Goal: Task Accomplishment & Management: Complete application form

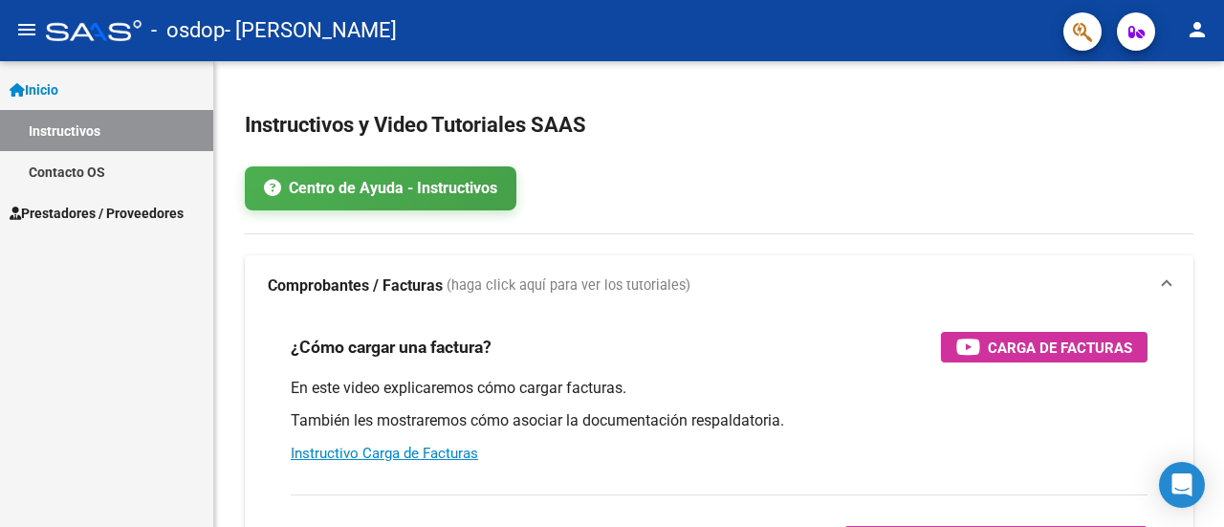
click at [52, 86] on span "Inicio" at bounding box center [34, 89] width 49 height 21
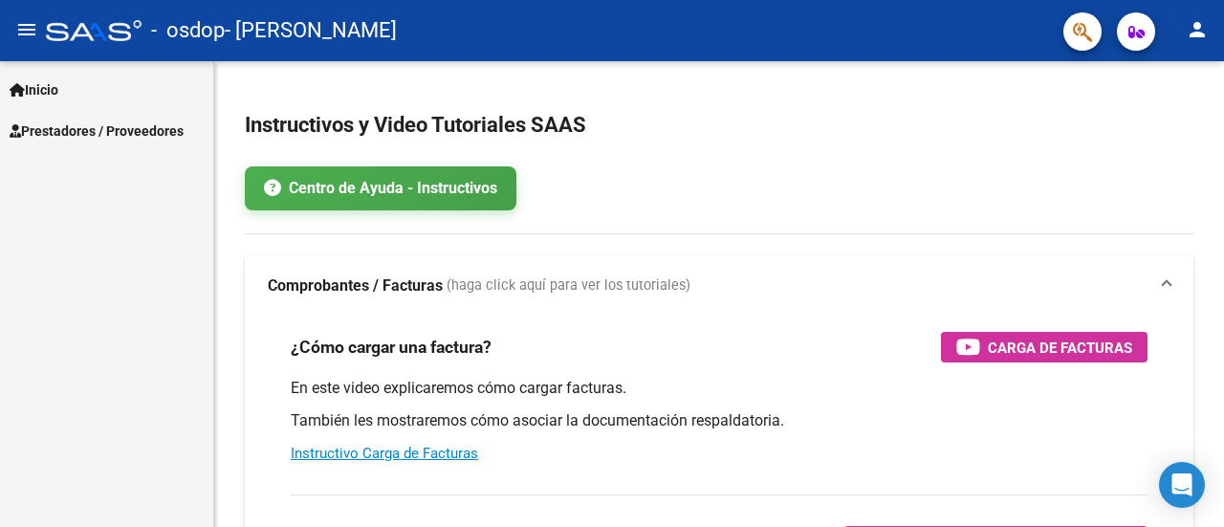
click at [66, 124] on span "Prestadores / Proveedores" at bounding box center [97, 130] width 174 height 21
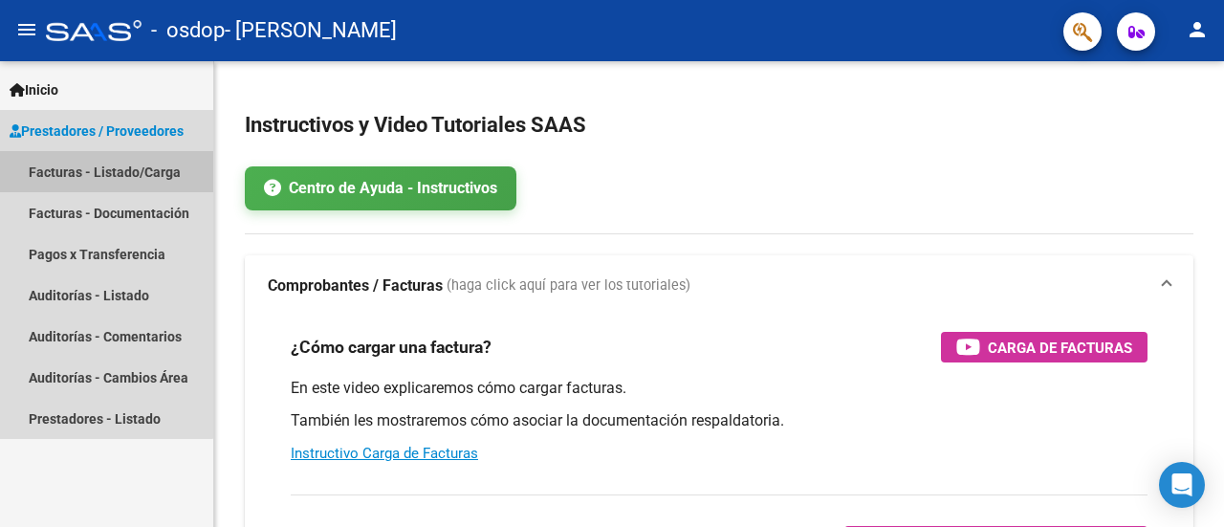
click at [75, 171] on link "Facturas - Listado/Carga" at bounding box center [106, 171] width 213 height 41
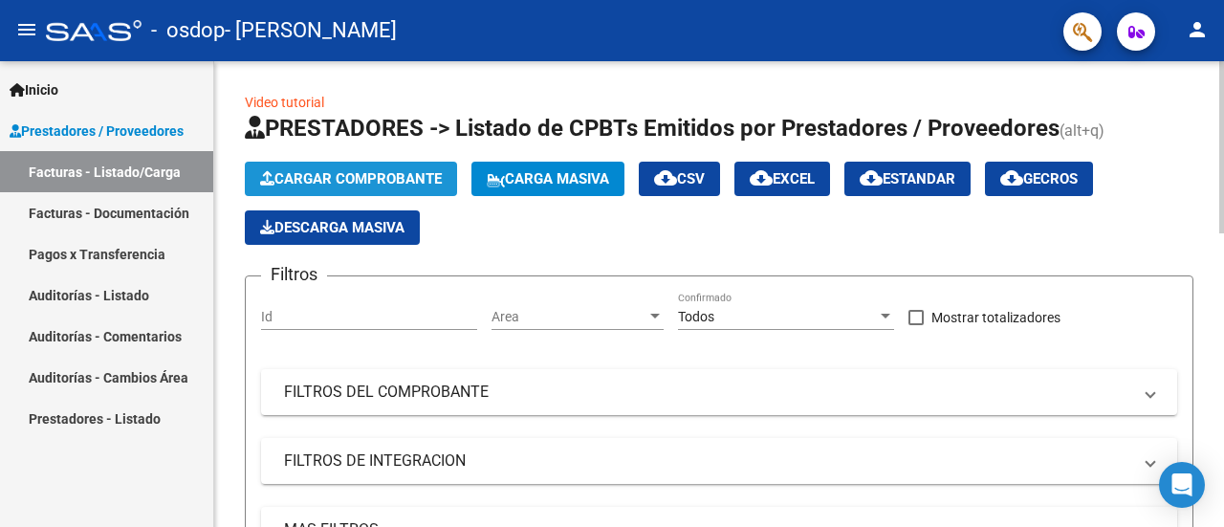
click at [431, 174] on span "Cargar Comprobante" at bounding box center [351, 178] width 182 height 17
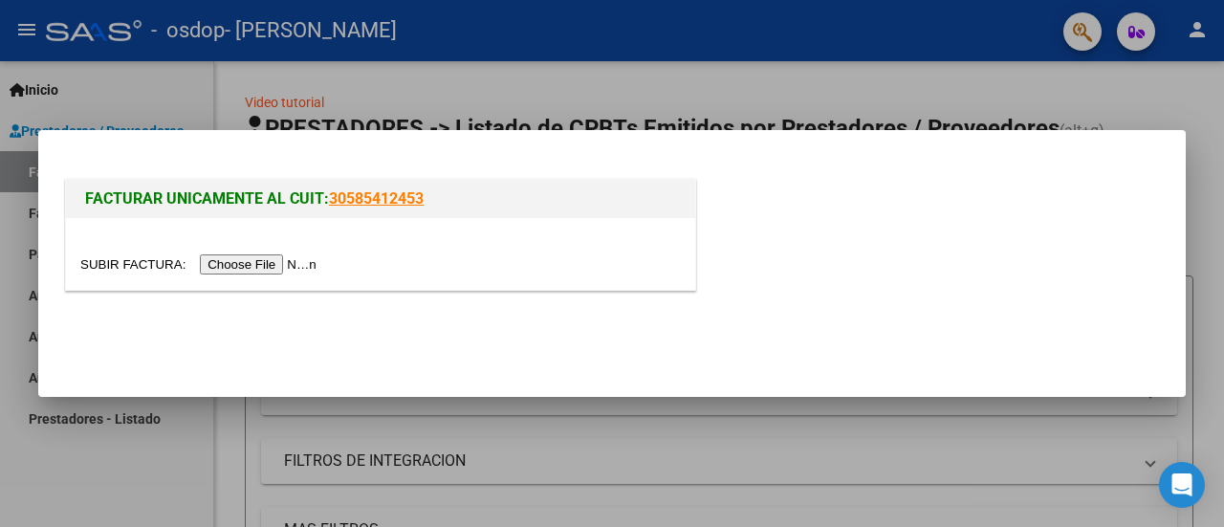
click at [282, 266] on input "file" at bounding box center [201, 264] width 242 height 20
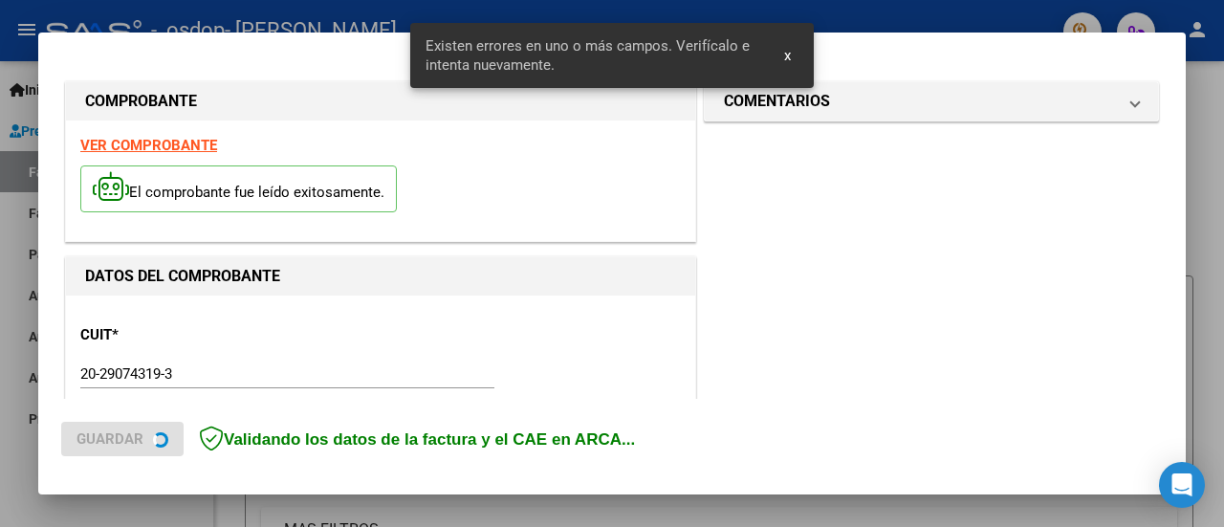
scroll to position [476, 0]
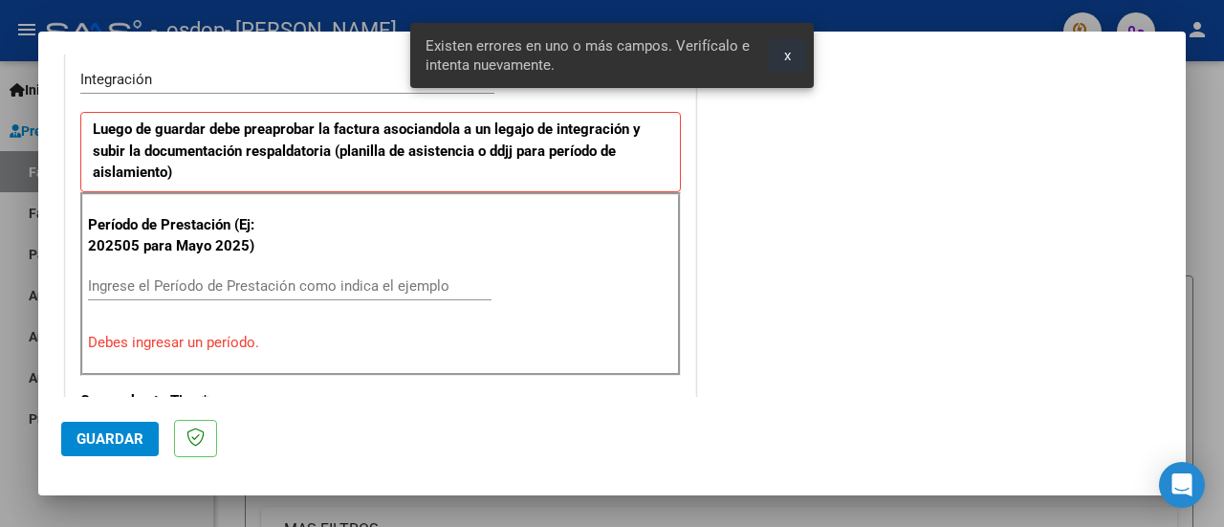
click at [788, 51] on span "x" at bounding box center [787, 55] width 7 height 17
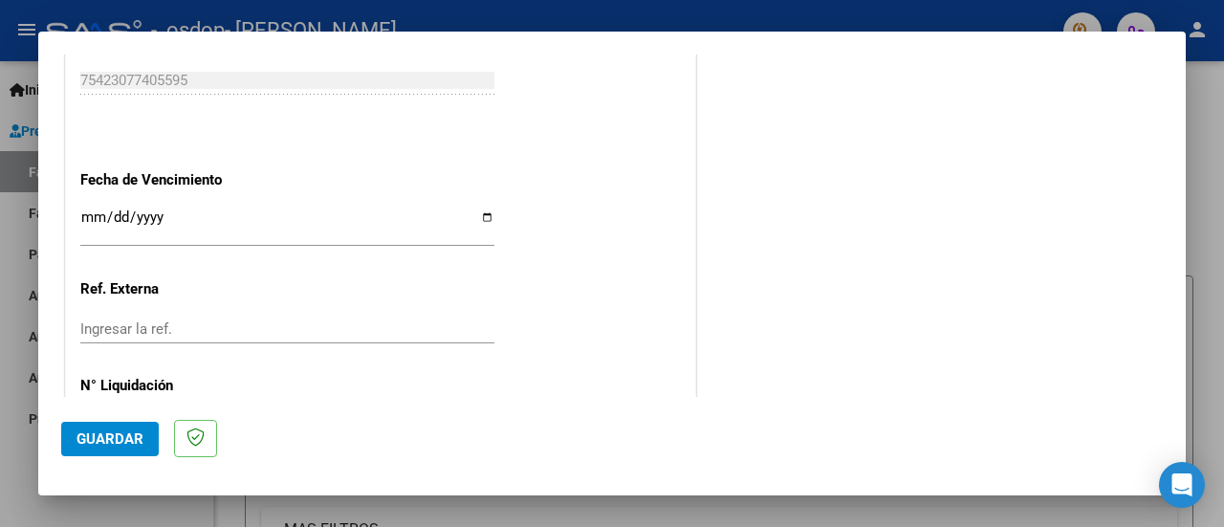
scroll to position [1356, 0]
click at [181, 204] on div "Ingresar la fecha" at bounding box center [287, 224] width 414 height 41
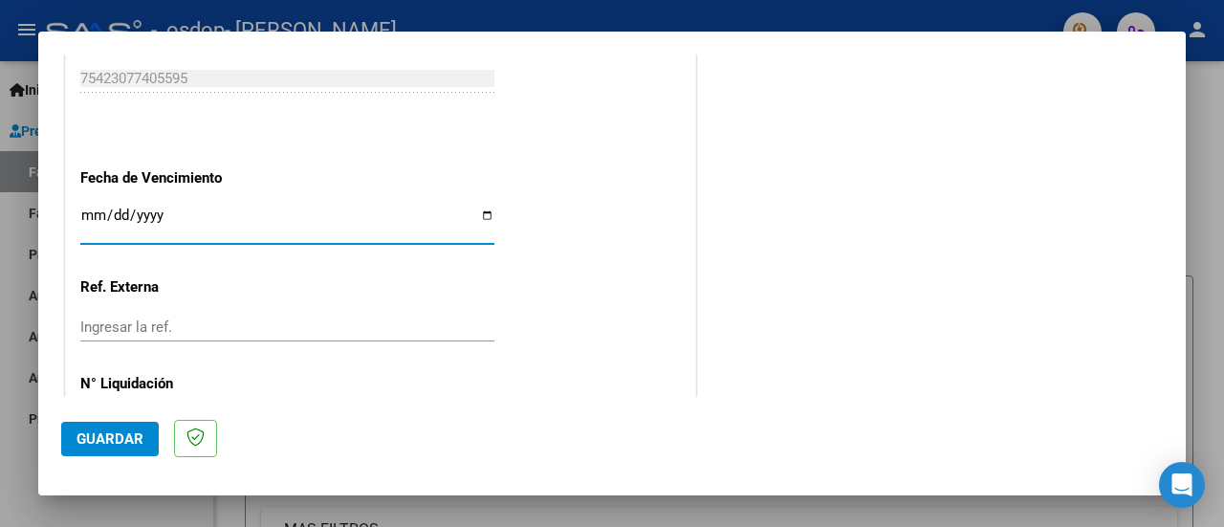
click at [482, 209] on input "Ingresar la fecha" at bounding box center [287, 222] width 414 height 31
type input "[DATE]"
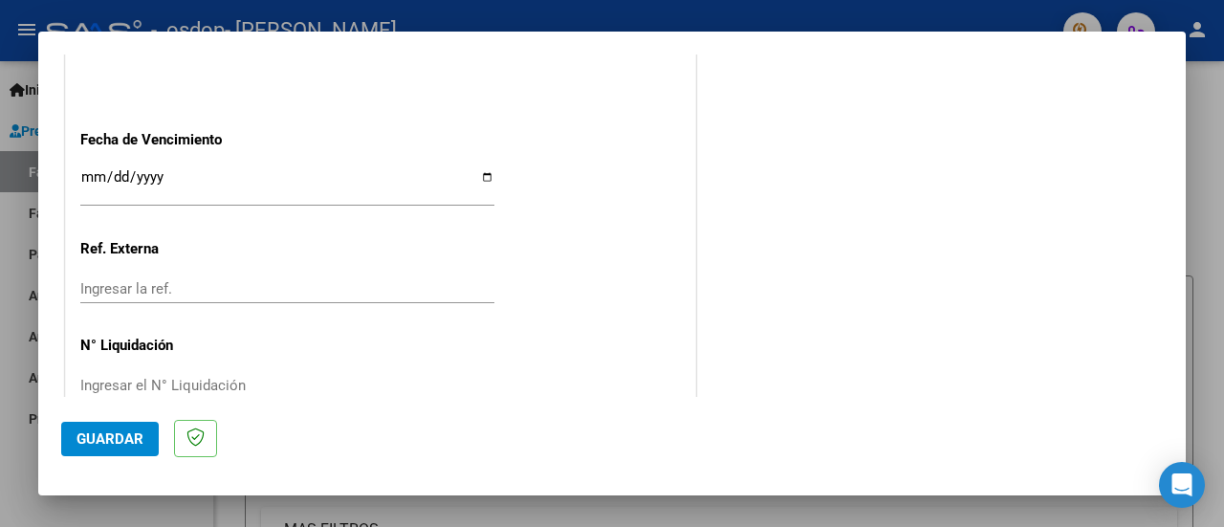
scroll to position [1428, 0]
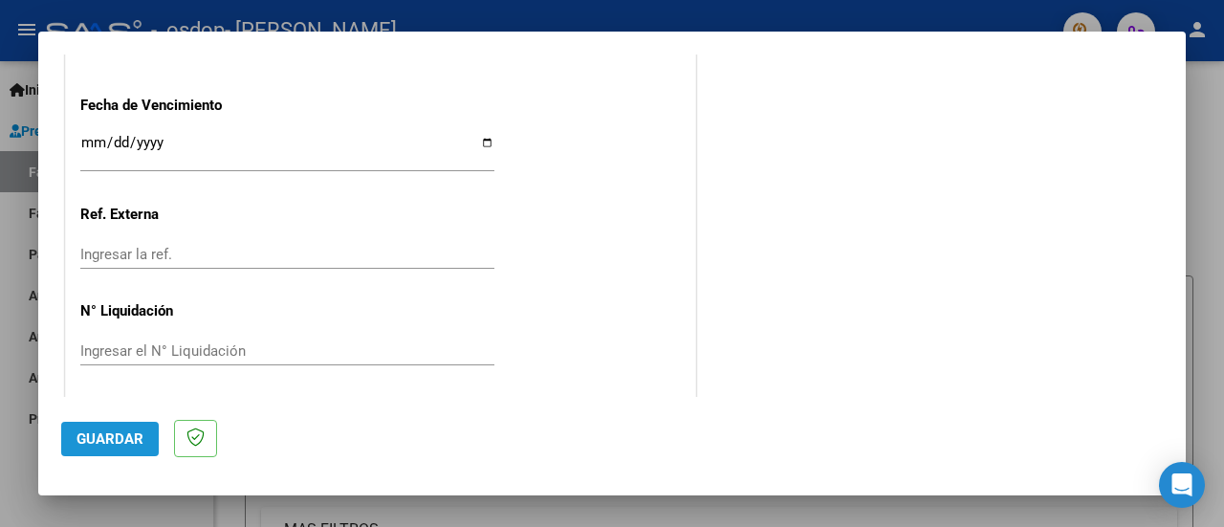
click at [138, 431] on span "Guardar" at bounding box center [109, 438] width 67 height 17
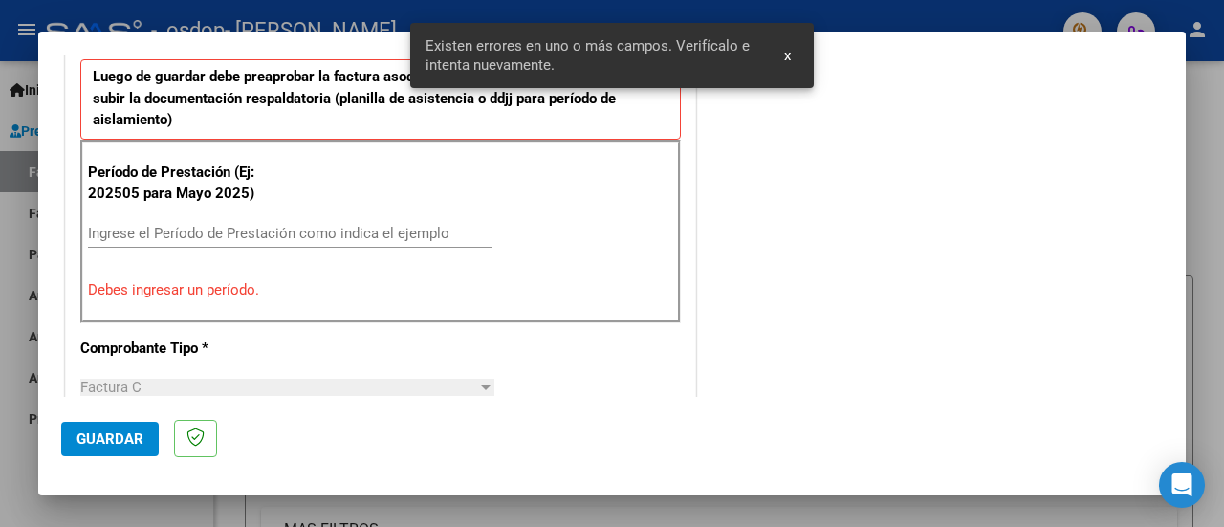
scroll to position [512, 0]
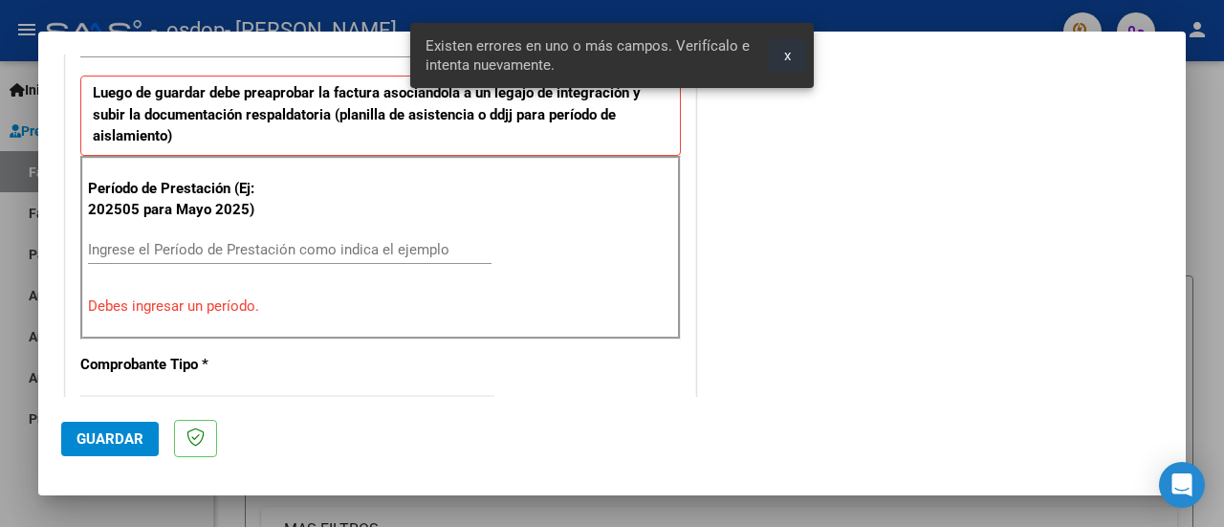
click at [788, 50] on span "x" at bounding box center [787, 55] width 7 height 17
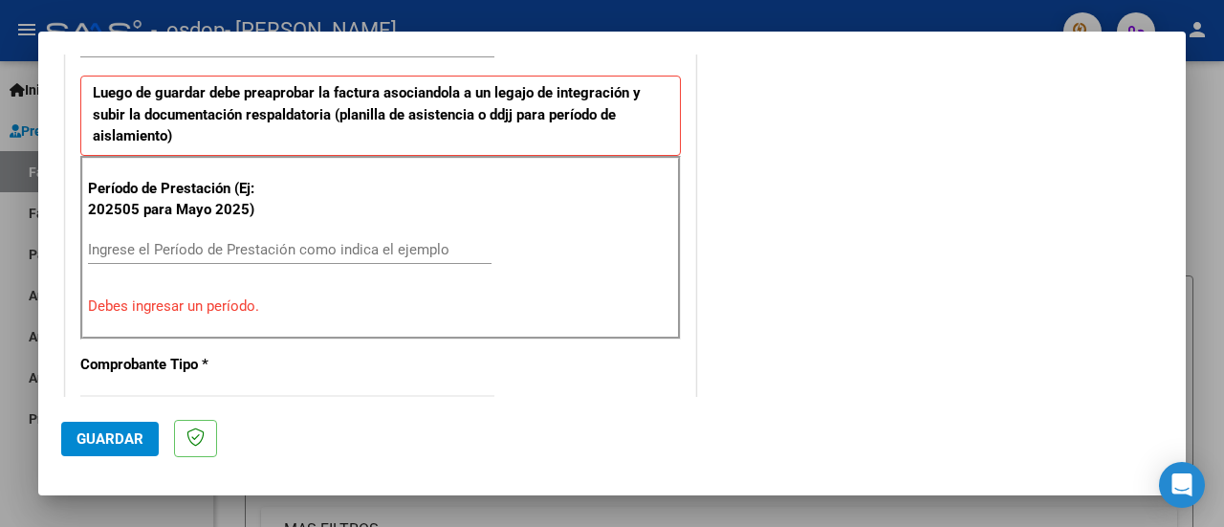
click at [210, 241] on input "Ingrese el Período de Prestación como indica el ejemplo" at bounding box center [289, 249] width 403 height 17
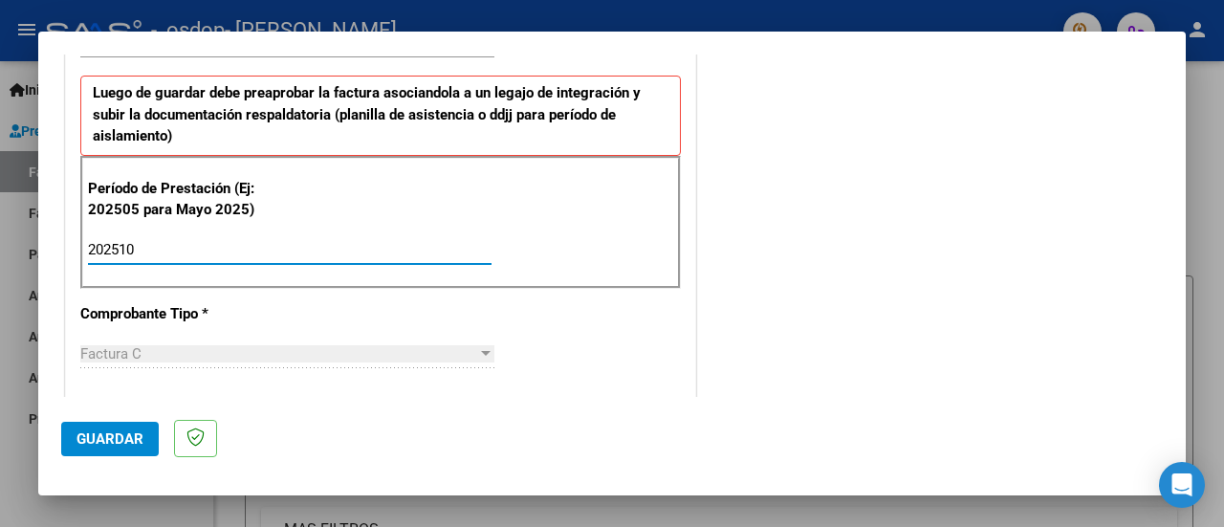
type input "202510"
click at [90, 439] on span "Guardar" at bounding box center [109, 438] width 67 height 17
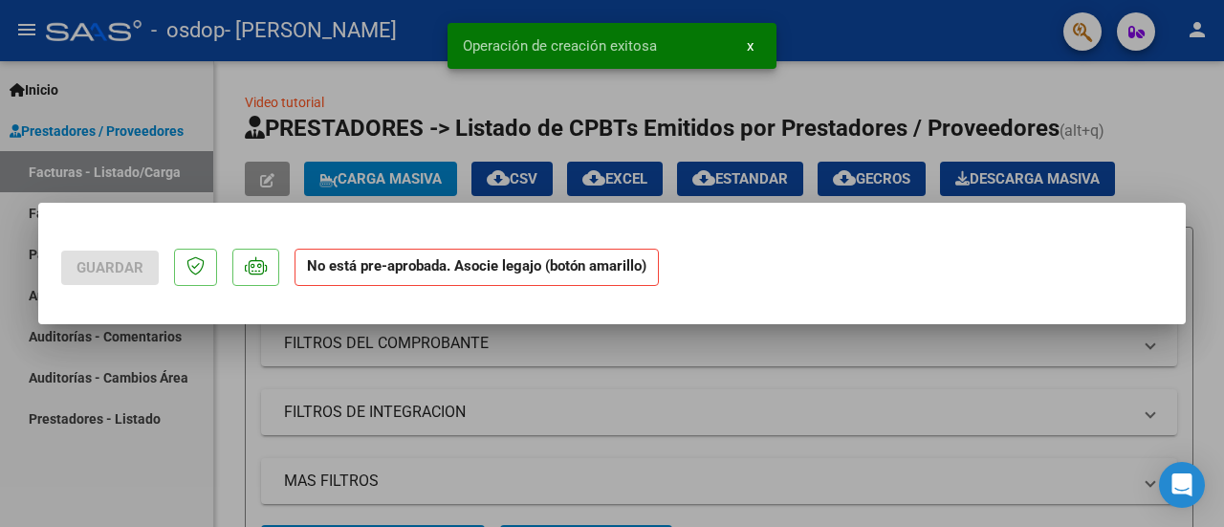
scroll to position [0, 0]
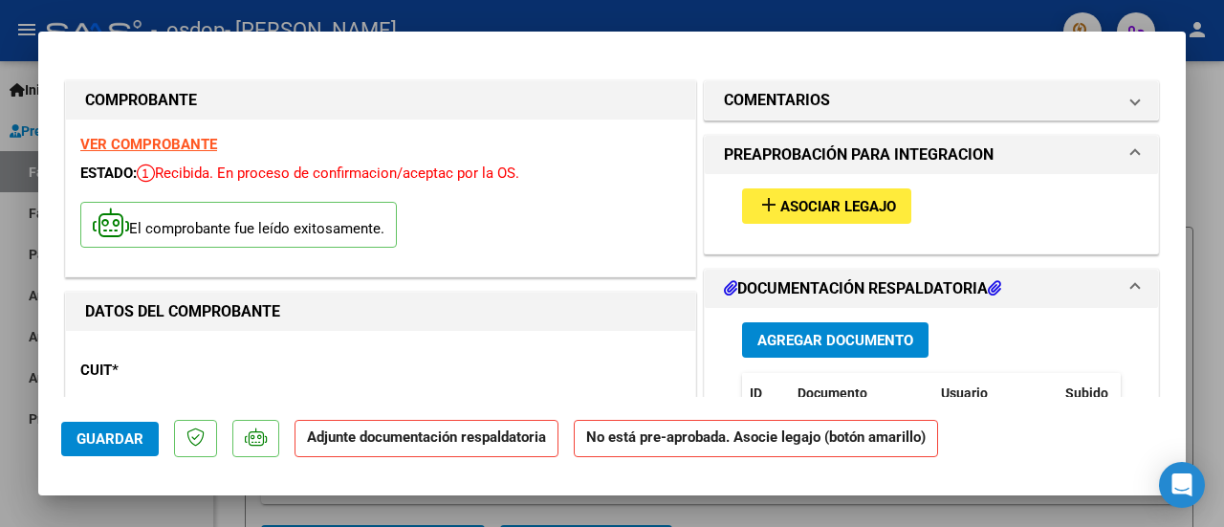
click at [895, 332] on span "Agregar Documento" at bounding box center [835, 340] width 156 height 17
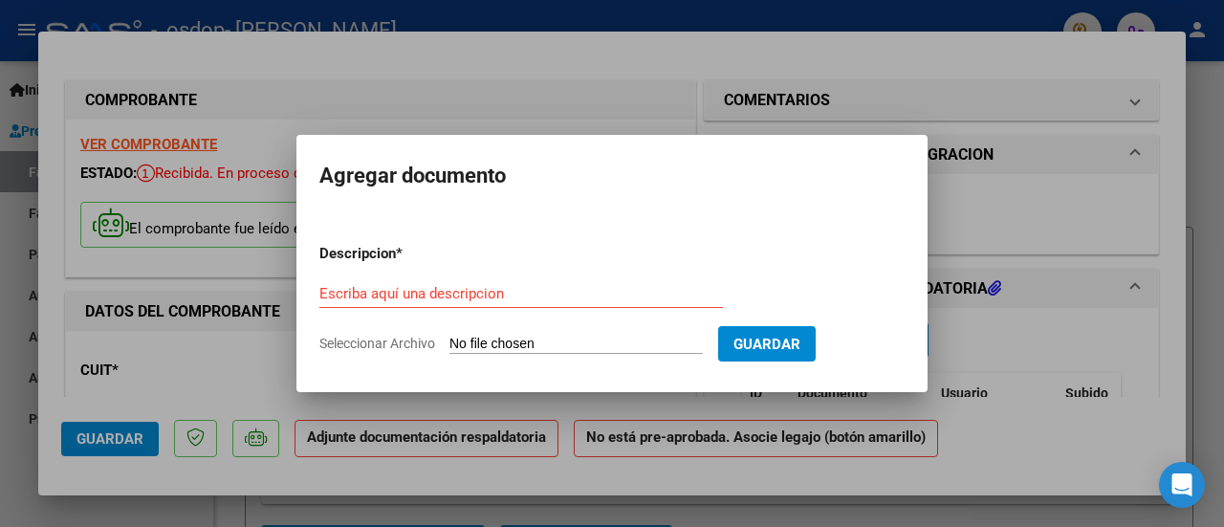
click at [361, 343] on span "Seleccionar Archivo" at bounding box center [377, 343] width 116 height 15
click at [449, 343] on input "Seleccionar Archivo" at bounding box center [575, 345] width 253 height 18
type input "C:\fakepath\[PERSON_NAME] 10.10.jfif"
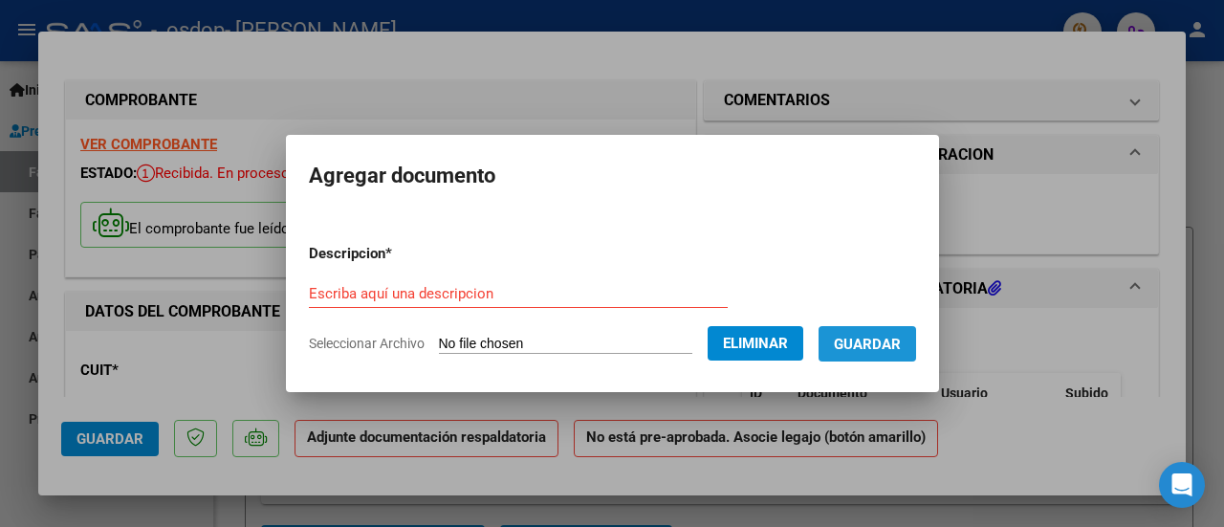
click at [889, 343] on span "Guardar" at bounding box center [867, 344] width 67 height 17
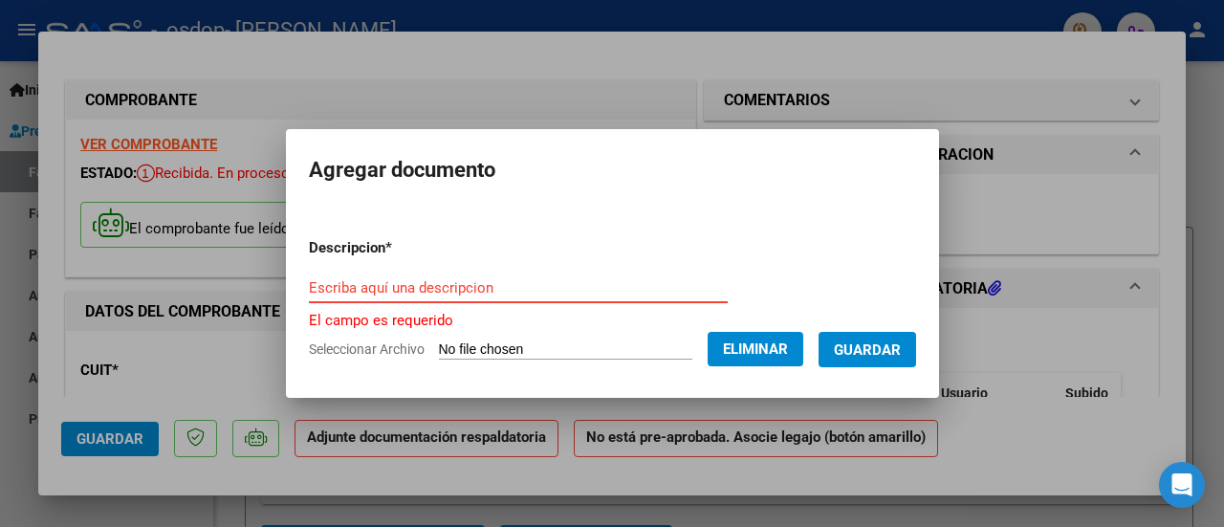
click at [421, 288] on input "Escriba aquí una descripcion" at bounding box center [518, 287] width 419 height 17
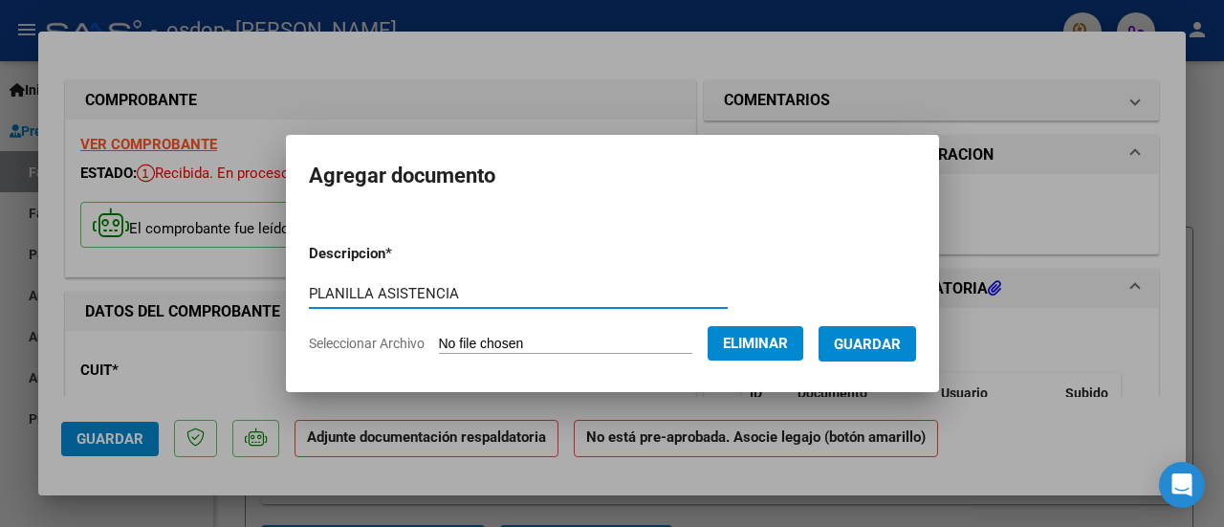
type input "PLANILLA ASISTENCIA"
click at [858, 345] on span "Guardar" at bounding box center [867, 344] width 67 height 17
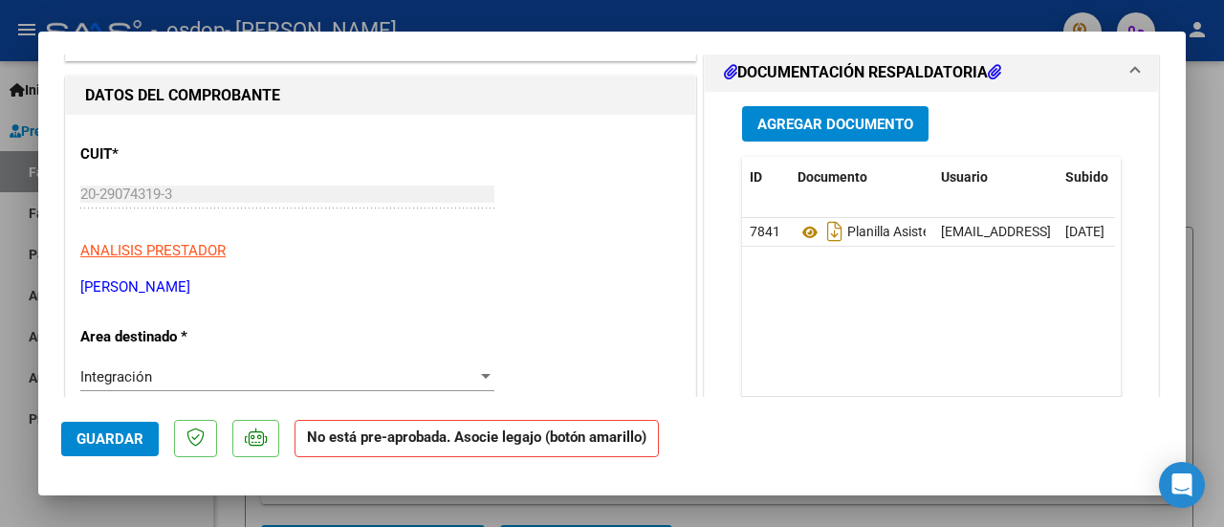
scroll to position [229, 0]
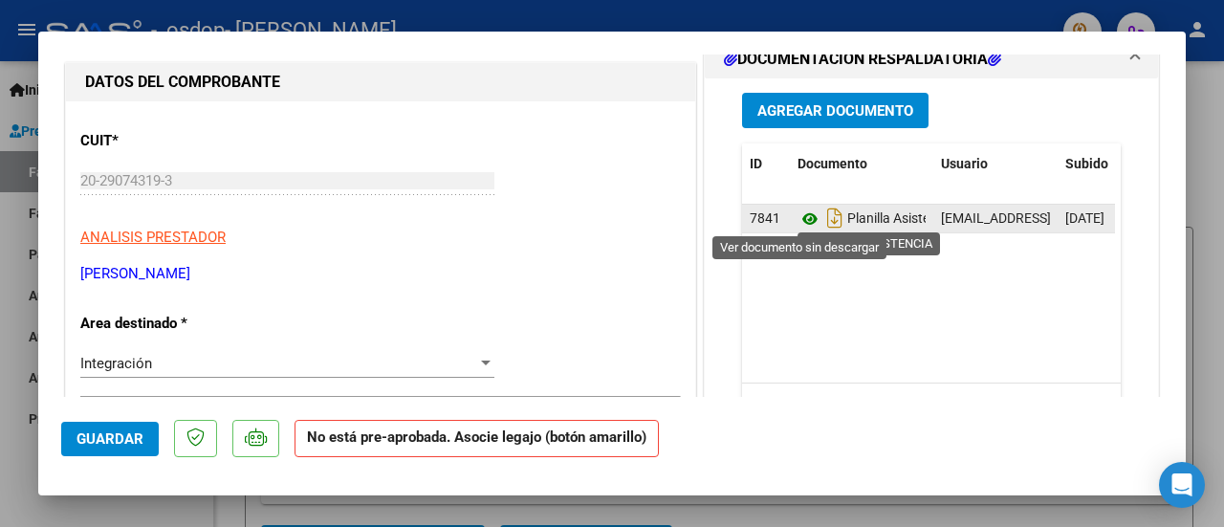
click at [806, 211] on icon at bounding box center [809, 218] width 25 height 23
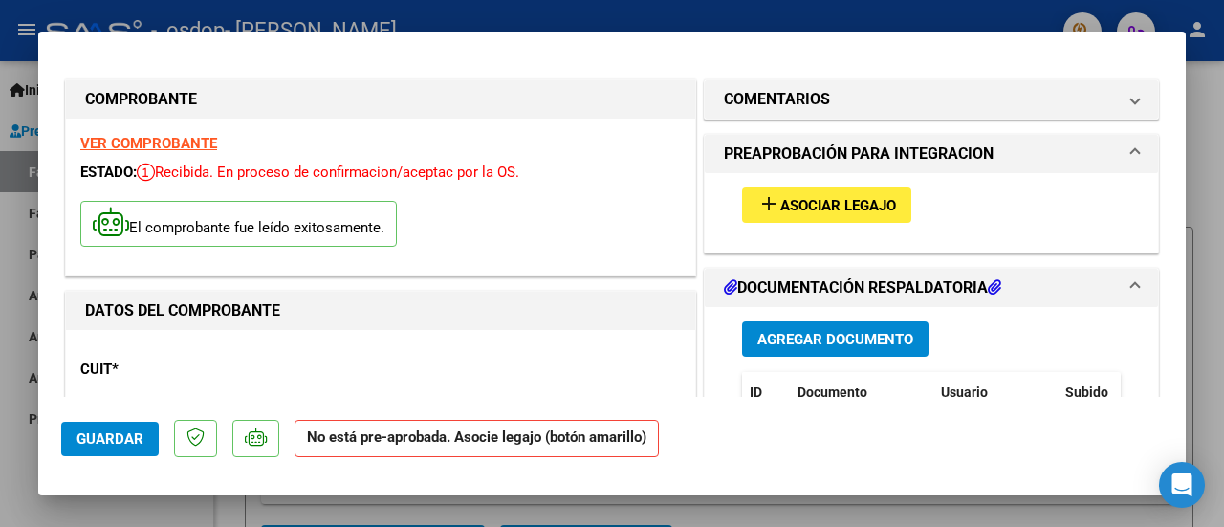
scroll to position [0, 0]
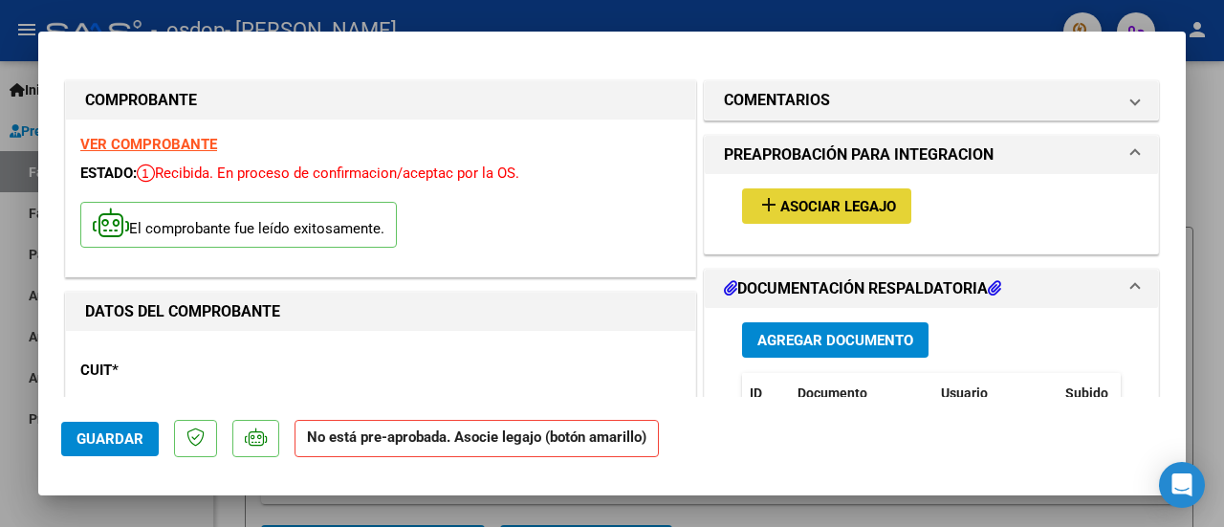
click at [840, 204] on span "Asociar Legajo" at bounding box center [838, 206] width 116 height 17
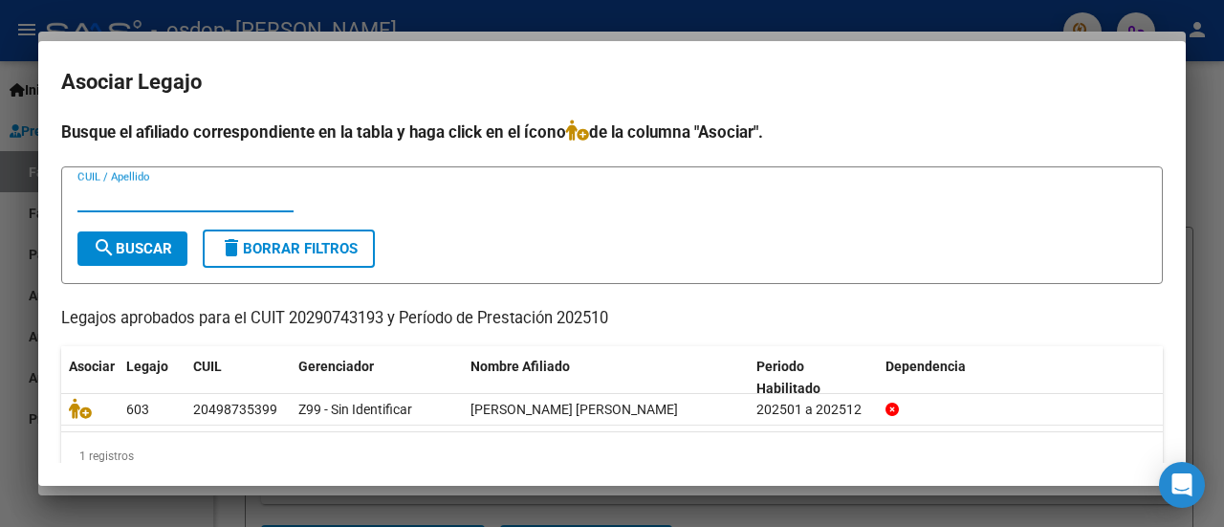
click at [135, 200] on input "CUIL / Apellido" at bounding box center [185, 196] width 216 height 17
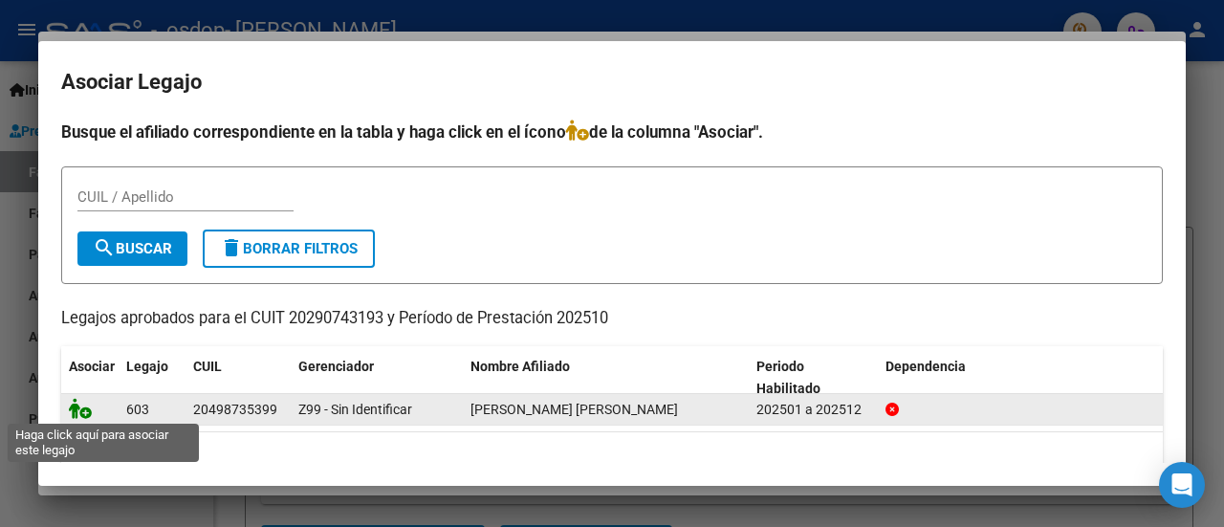
click at [78, 407] on icon at bounding box center [80, 408] width 23 height 21
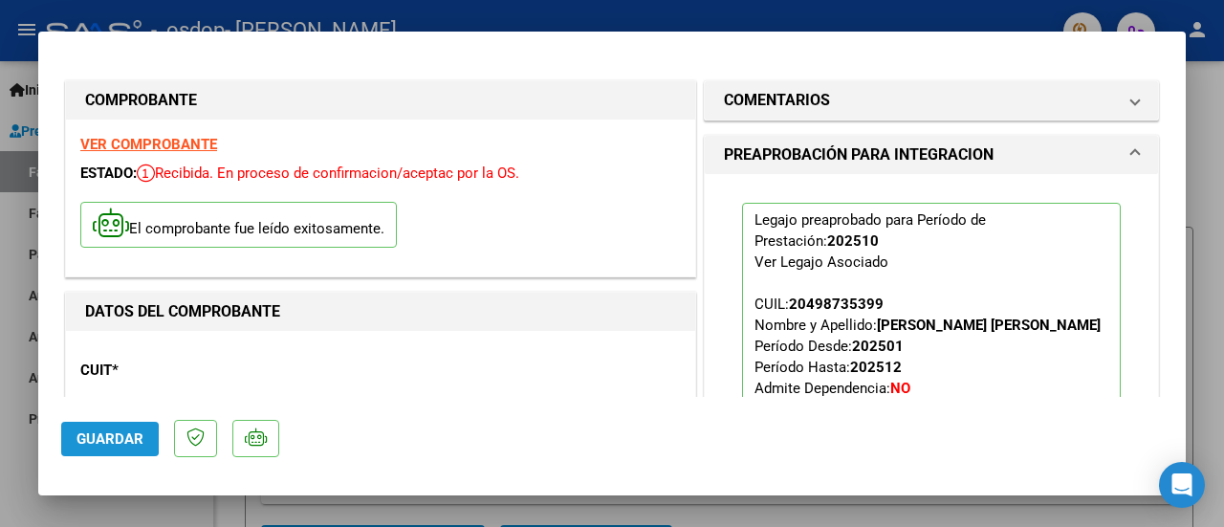
click at [88, 439] on span "Guardar" at bounding box center [109, 438] width 67 height 17
